Goal: Task Accomplishment & Management: Manage account settings

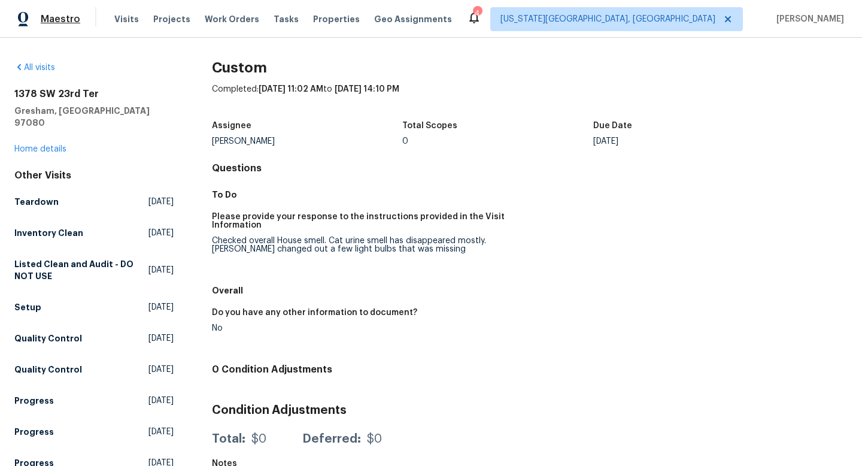
click at [48, 22] on span "Maestro" at bounding box center [61, 19] width 40 height 12
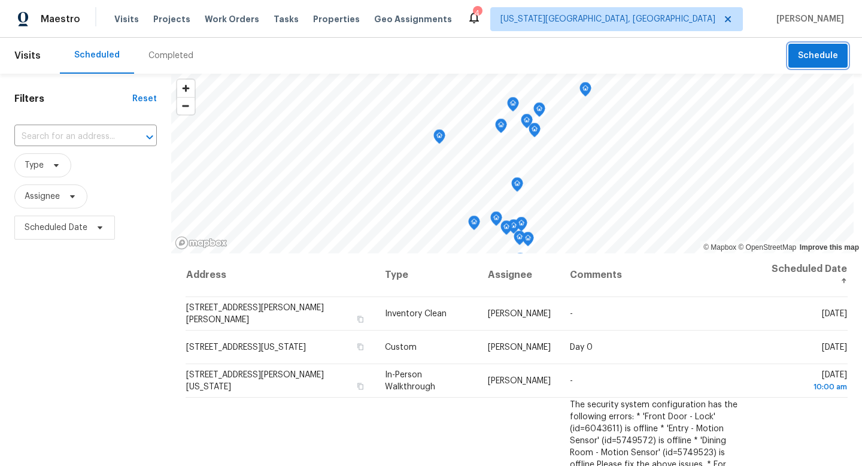
click at [824, 50] on span "Schedule" at bounding box center [818, 56] width 40 height 15
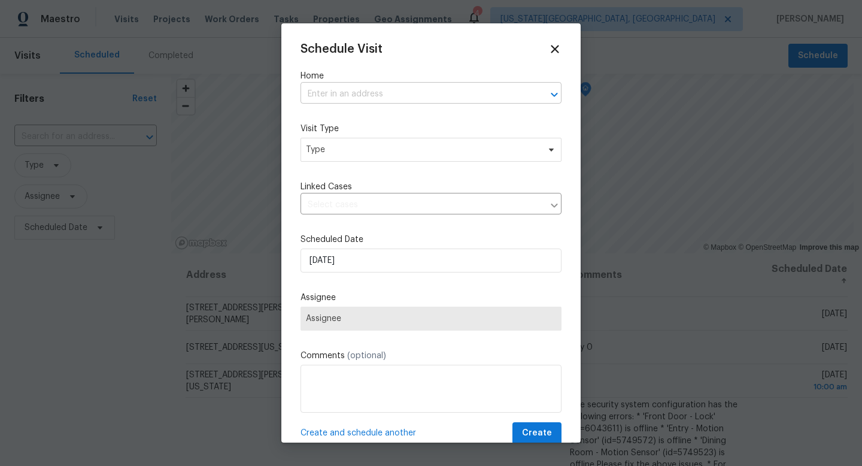
click at [368, 95] on input "text" at bounding box center [415, 94] width 228 height 19
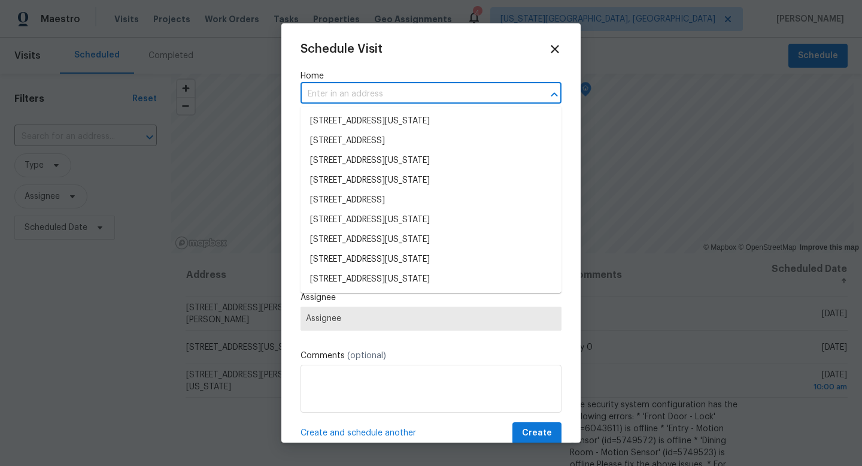
type input "i"
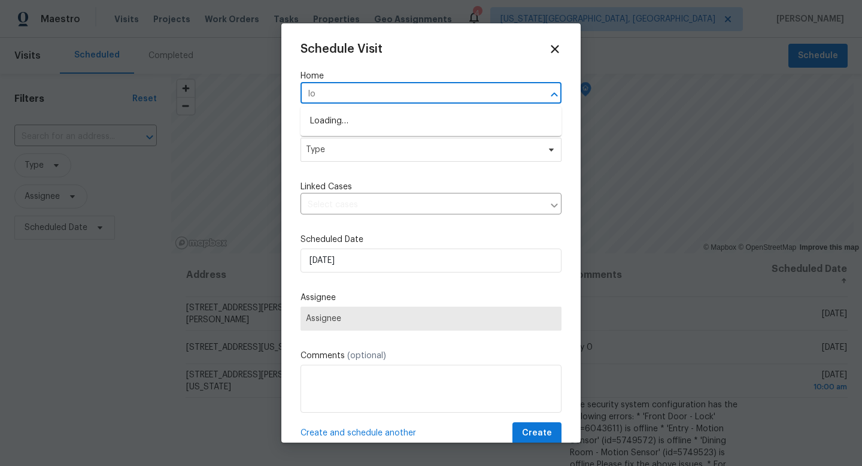
type input "I"
type input "L"
type input "1200"
click at [554, 47] on icon at bounding box center [555, 49] width 8 height 8
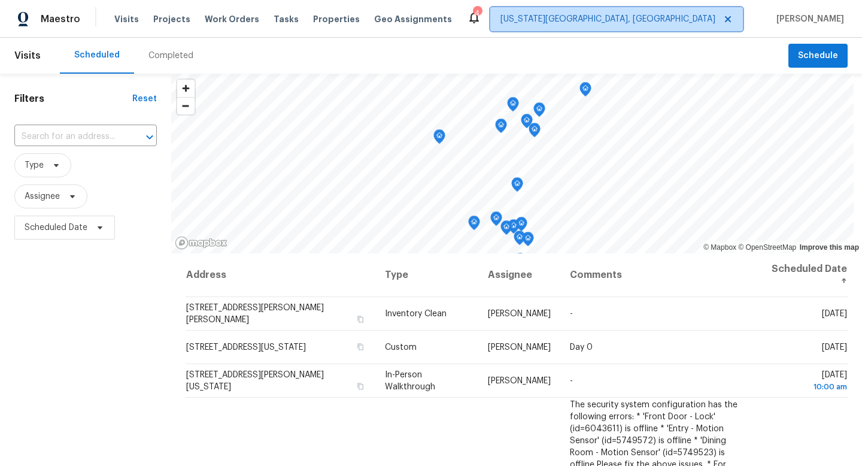
click at [689, 19] on span "[US_STATE][GEOGRAPHIC_DATA], [GEOGRAPHIC_DATA]" at bounding box center [608, 19] width 215 height 12
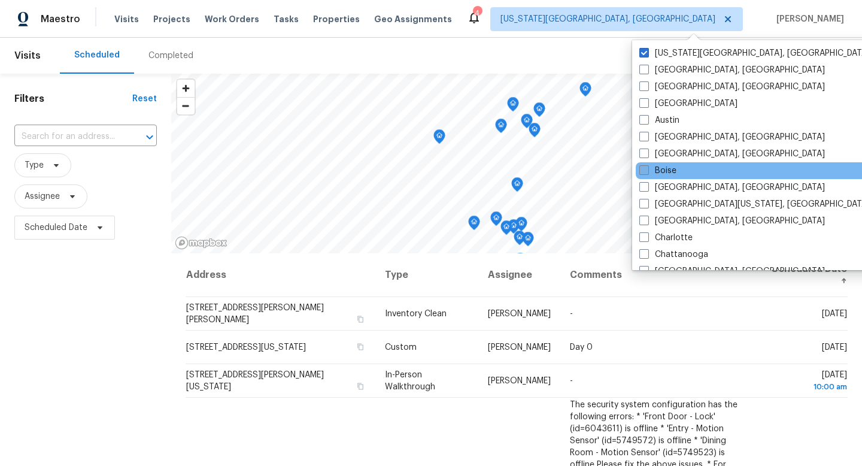
scroll to position [204, 0]
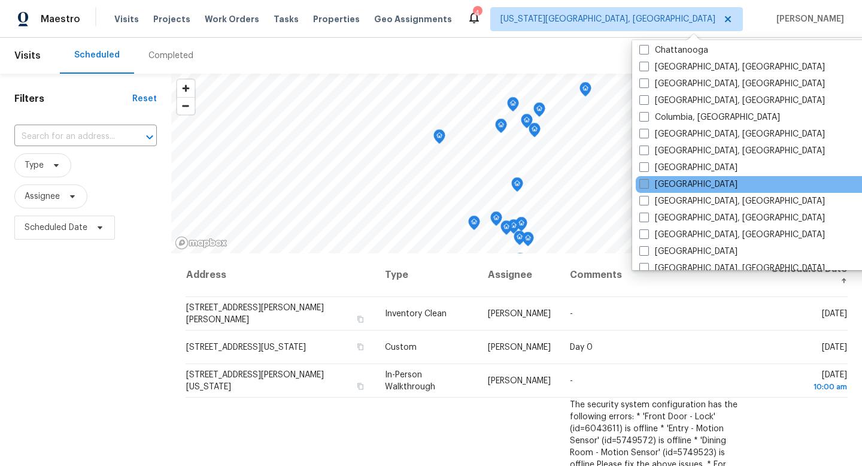
click at [647, 182] on span at bounding box center [645, 184] width 10 height 10
click at [647, 182] on input "[GEOGRAPHIC_DATA]" at bounding box center [644, 182] width 8 height 8
checkbox input "true"
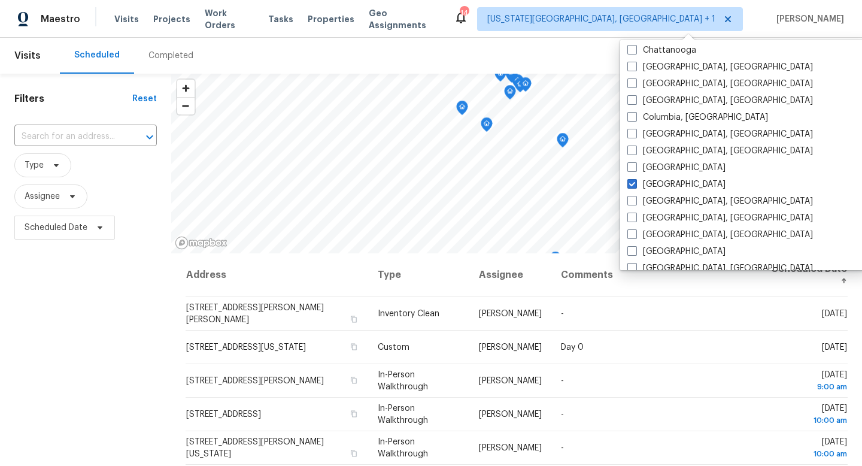
click at [831, 49] on span "Schedule" at bounding box center [818, 56] width 40 height 15
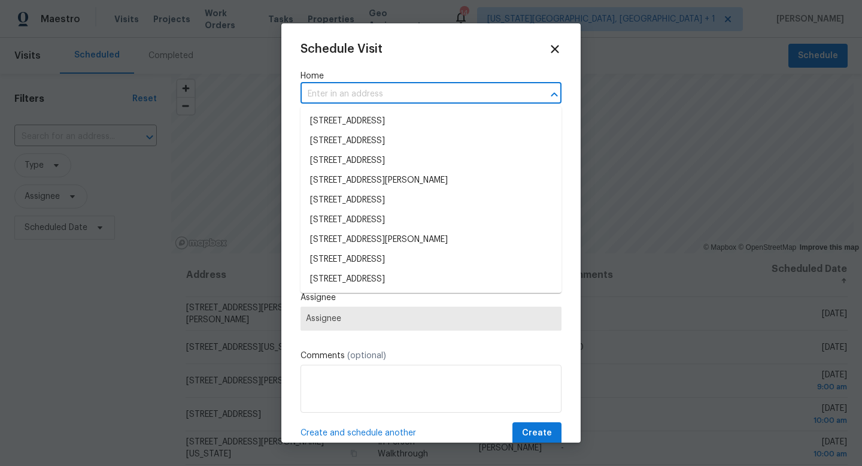
click at [352, 93] on input "text" at bounding box center [415, 94] width 228 height 19
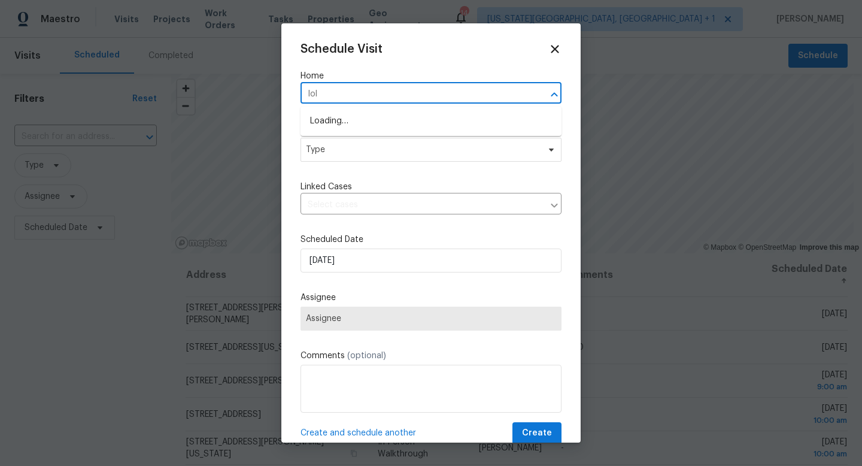
type input "[PERSON_NAME]"
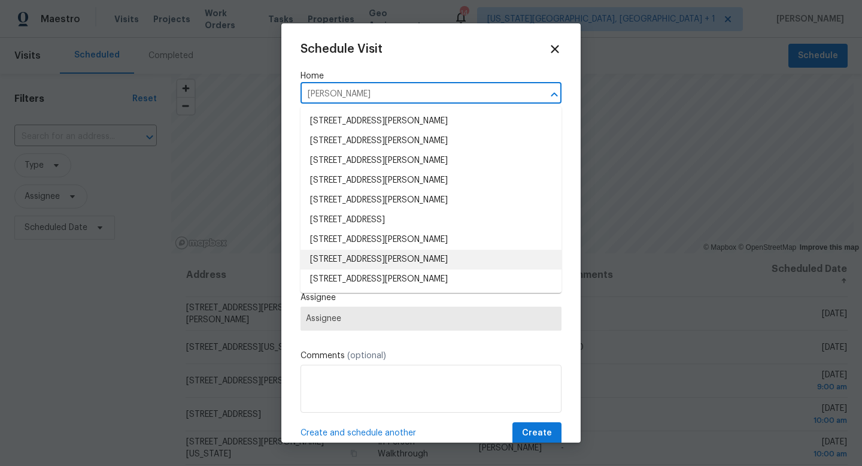
click at [332, 261] on li "[STREET_ADDRESS][PERSON_NAME]" at bounding box center [431, 260] width 261 height 20
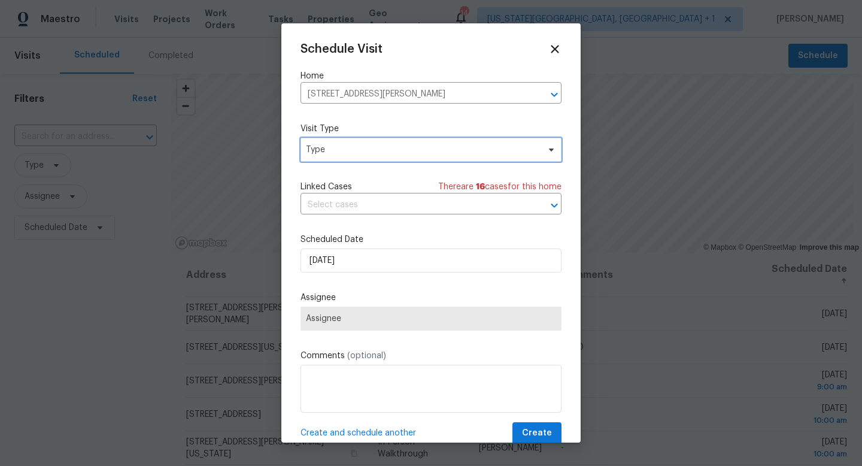
click at [353, 150] on span "Type" at bounding box center [422, 150] width 233 height 12
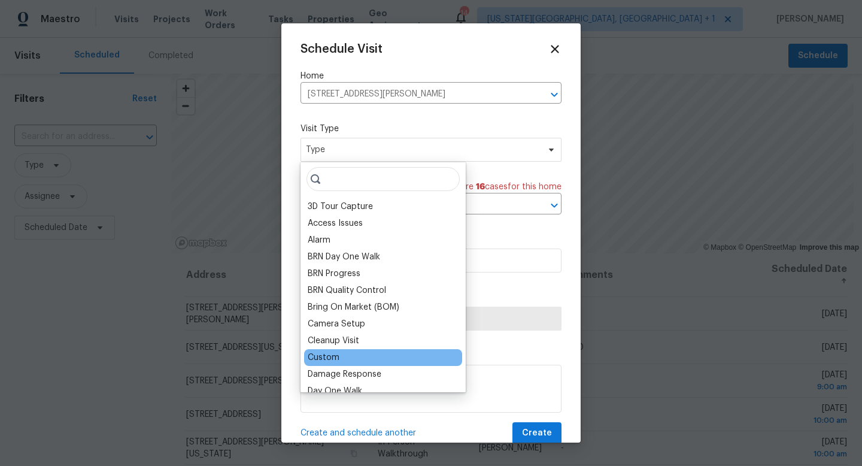
click at [334, 355] on div "Custom" at bounding box center [324, 358] width 32 height 12
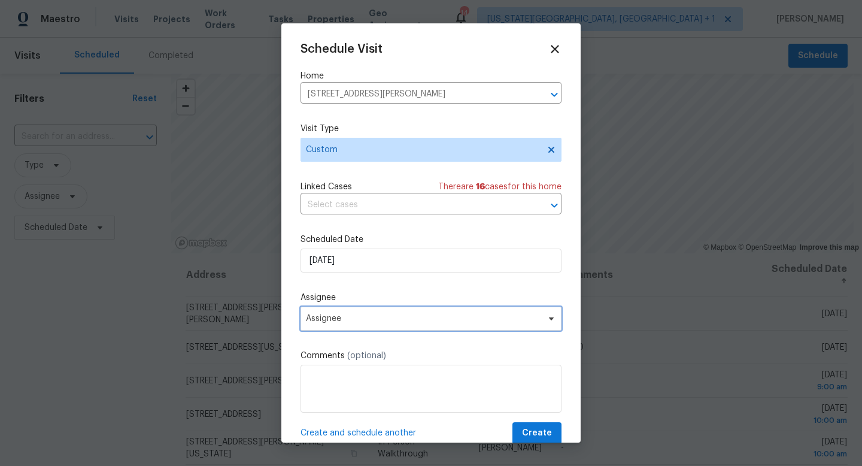
click at [339, 321] on span "Assignee" at bounding box center [423, 319] width 235 height 10
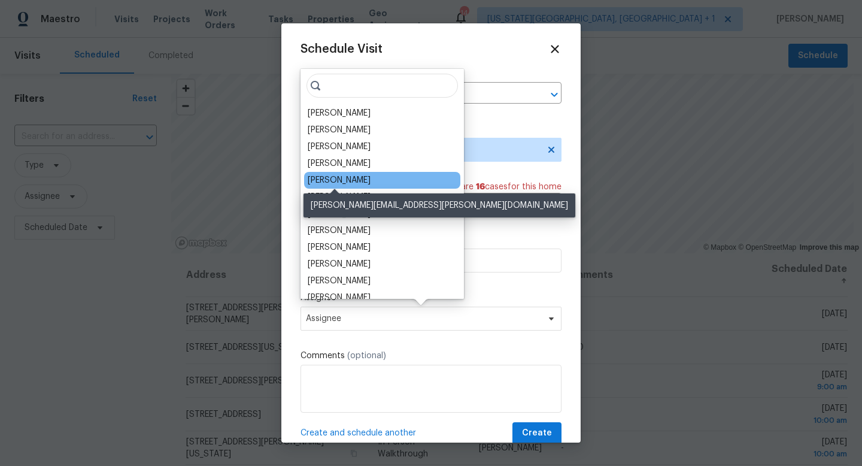
click at [335, 176] on div "[PERSON_NAME]" at bounding box center [339, 180] width 63 height 12
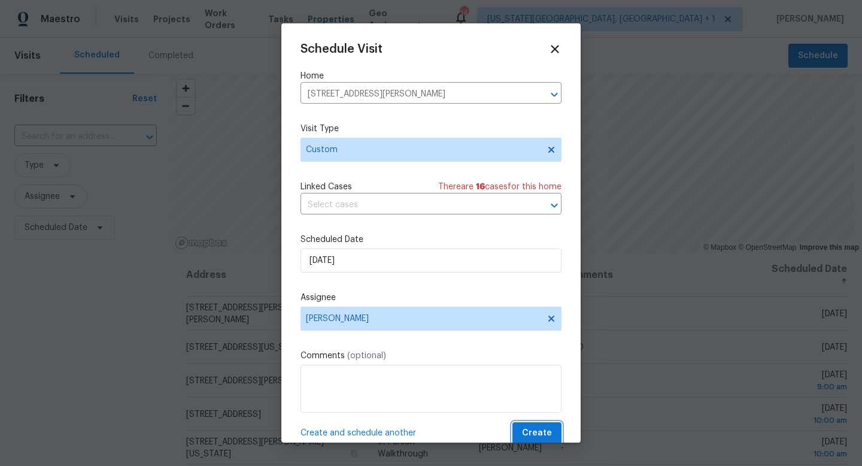
click at [541, 429] on span "Create" at bounding box center [537, 433] width 30 height 15
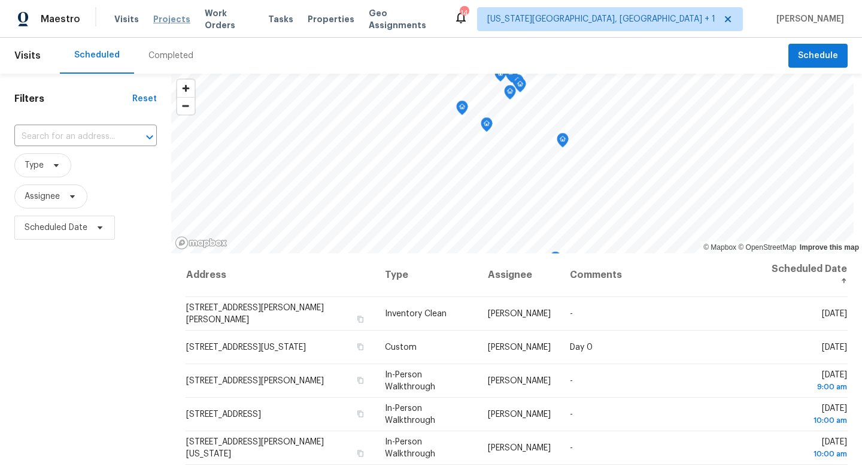
click at [175, 21] on span "Projects" at bounding box center [171, 19] width 37 height 12
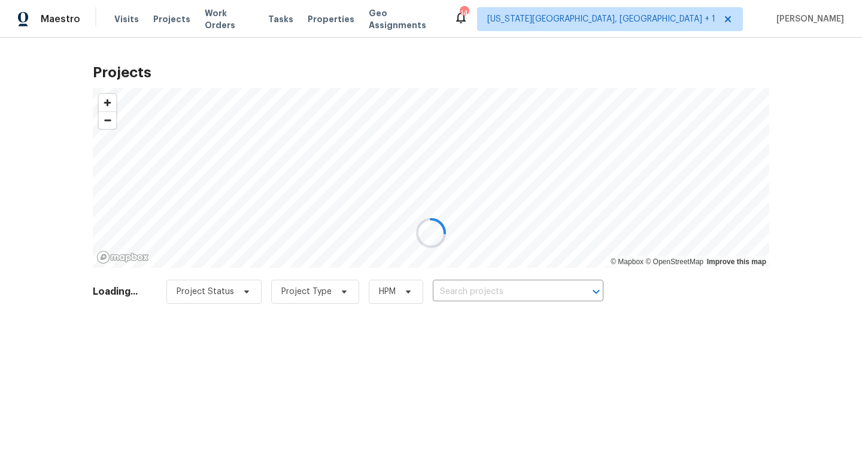
click at [461, 287] on div at bounding box center [431, 233] width 862 height 466
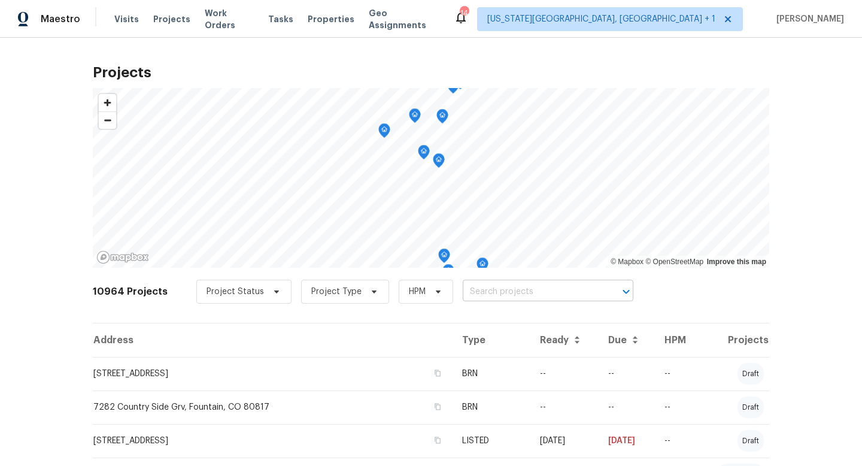
click at [463, 296] on input "text" at bounding box center [531, 292] width 137 height 19
type input "1200 [PERSON_NAME]"
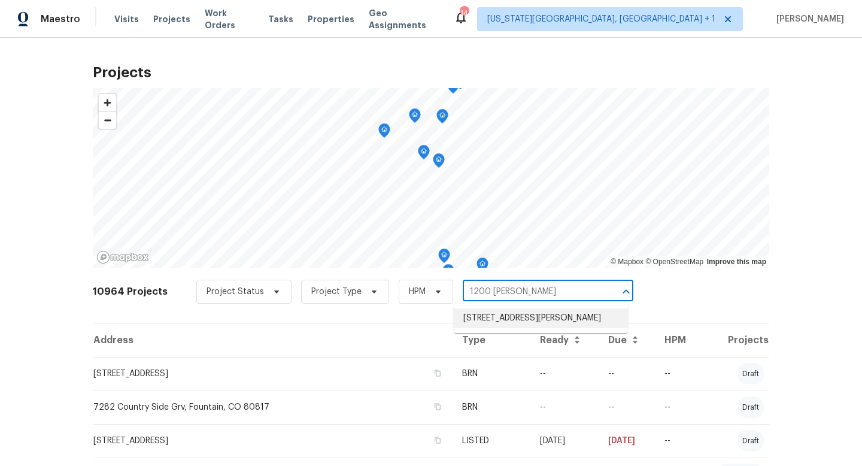
click at [488, 319] on li "[STREET_ADDRESS][PERSON_NAME]" at bounding box center [541, 318] width 174 height 20
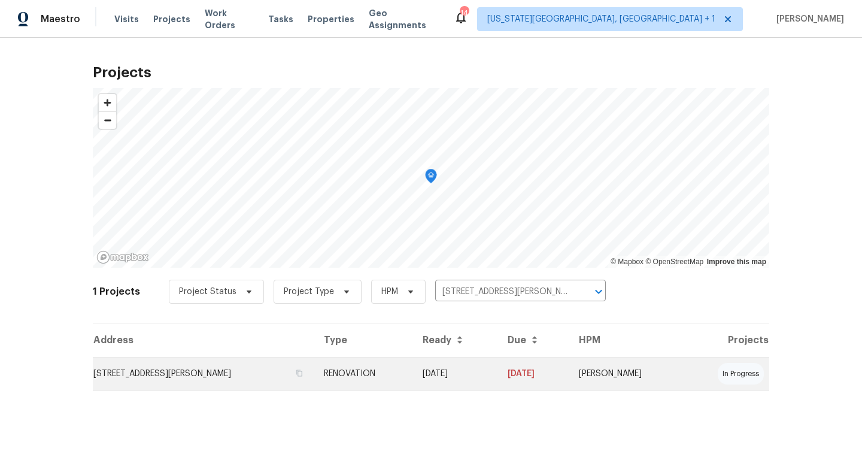
click at [244, 379] on td "[STREET_ADDRESS][PERSON_NAME]" at bounding box center [204, 374] width 222 height 34
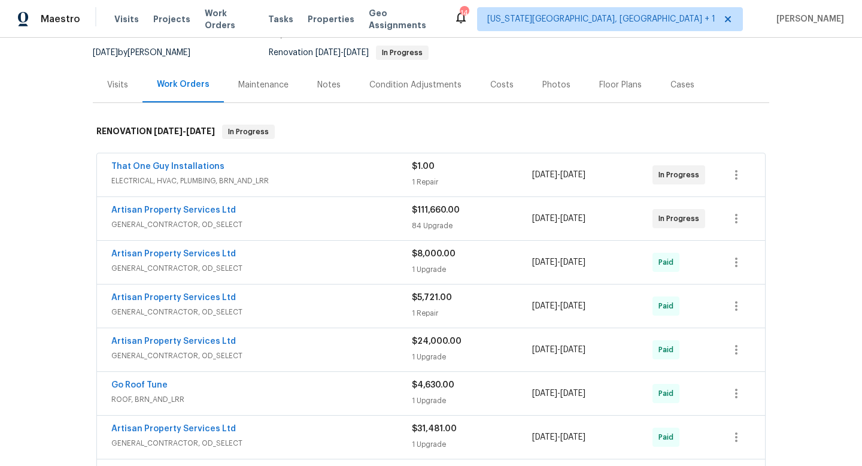
scroll to position [119, 0]
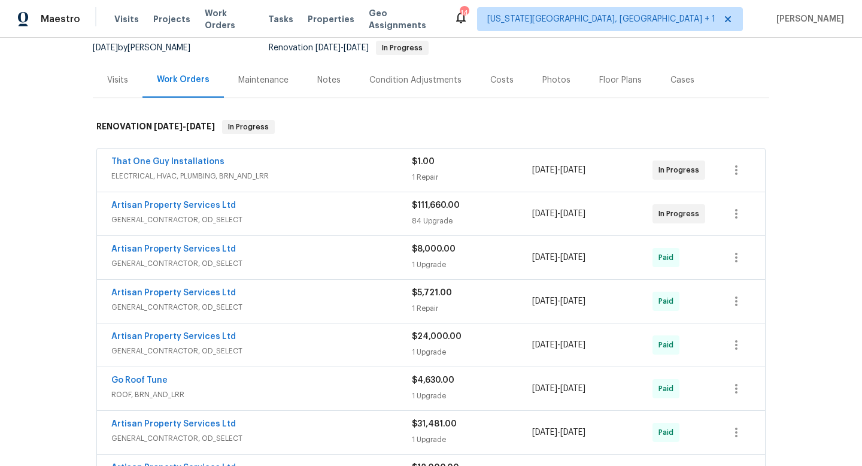
click at [335, 210] on div "Artisan Property Services Ltd" at bounding box center [261, 206] width 301 height 14
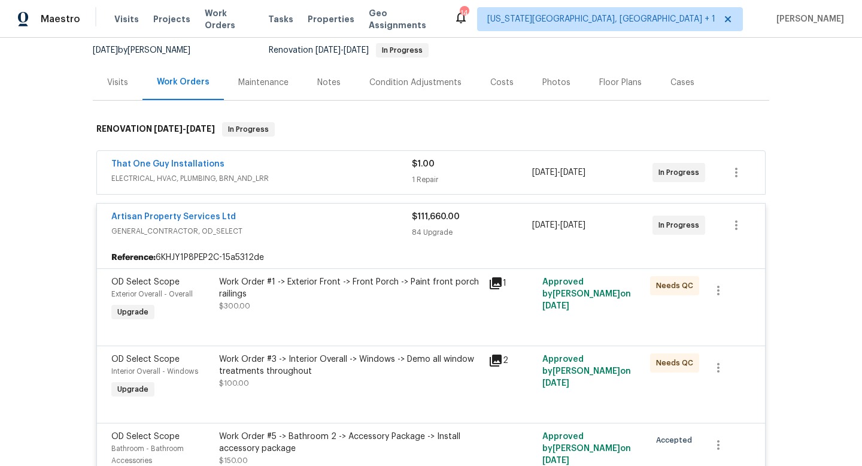
scroll to position [94, 0]
